Goal: Transaction & Acquisition: Purchase product/service

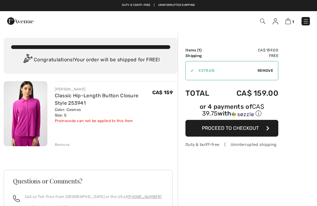
checkbox input "true"
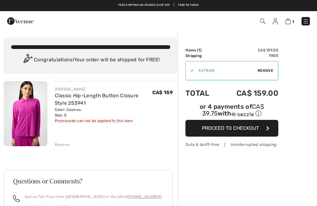
checkbox input "true"
